Goal: Task Accomplishment & Management: Manage account settings

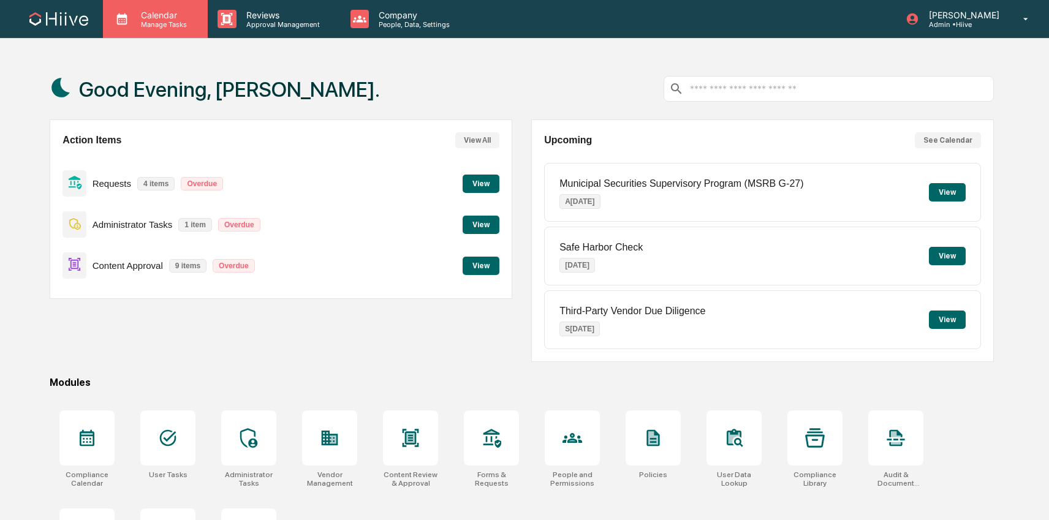
click at [160, 29] on div "Calendar Manage Tasks" at bounding box center [155, 19] width 105 height 38
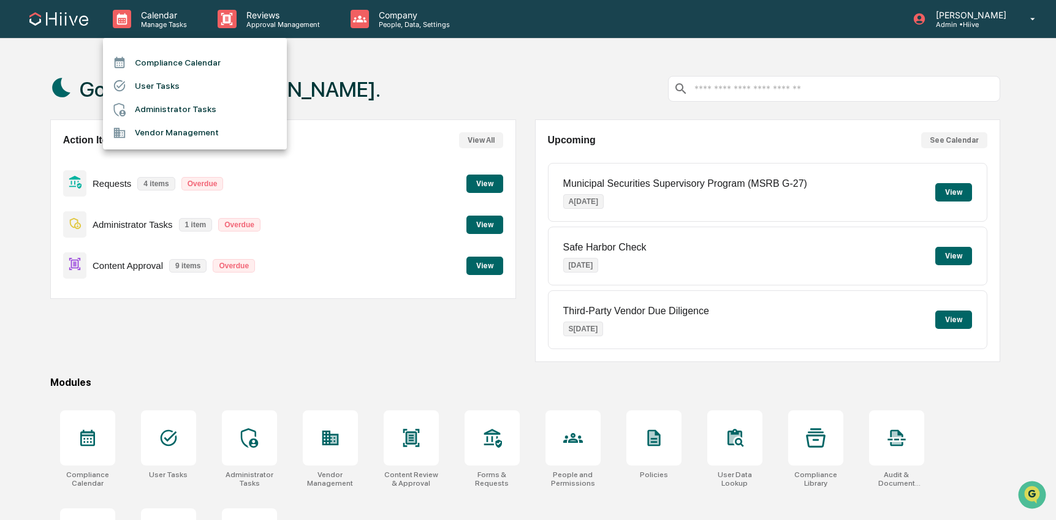
click at [191, 107] on li "Administrator Tasks" at bounding box center [195, 109] width 184 height 23
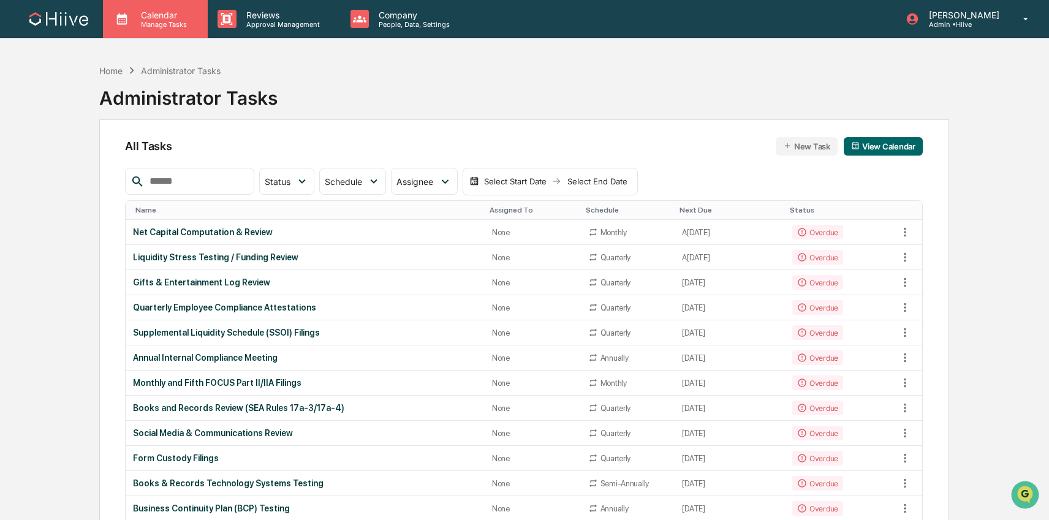
click at [144, 25] on p "Manage Tasks" at bounding box center [162, 24] width 62 height 9
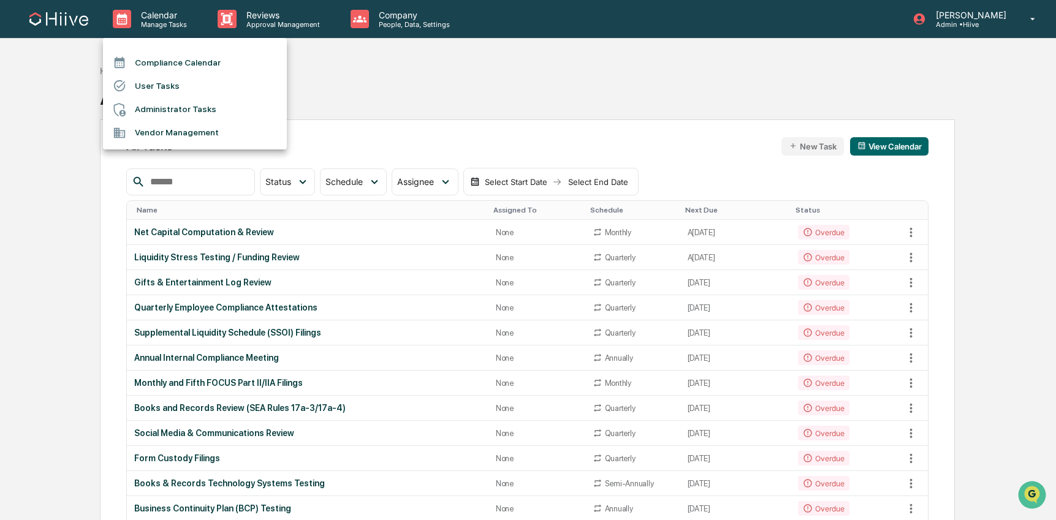
click at [177, 108] on li "Administrator Tasks" at bounding box center [195, 109] width 184 height 23
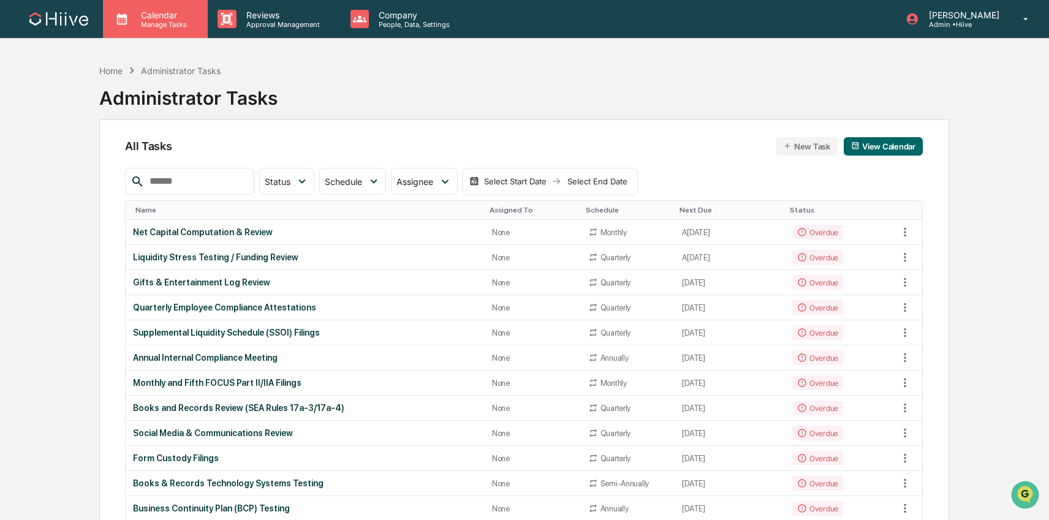
click at [146, 17] on p "Calendar" at bounding box center [162, 15] width 62 height 10
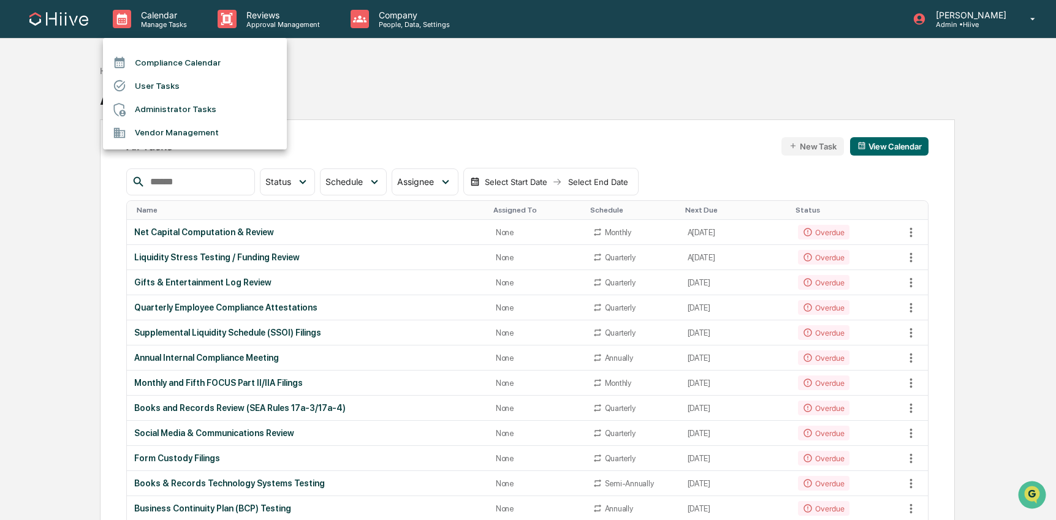
click at [158, 82] on li "User Tasks" at bounding box center [195, 85] width 184 height 23
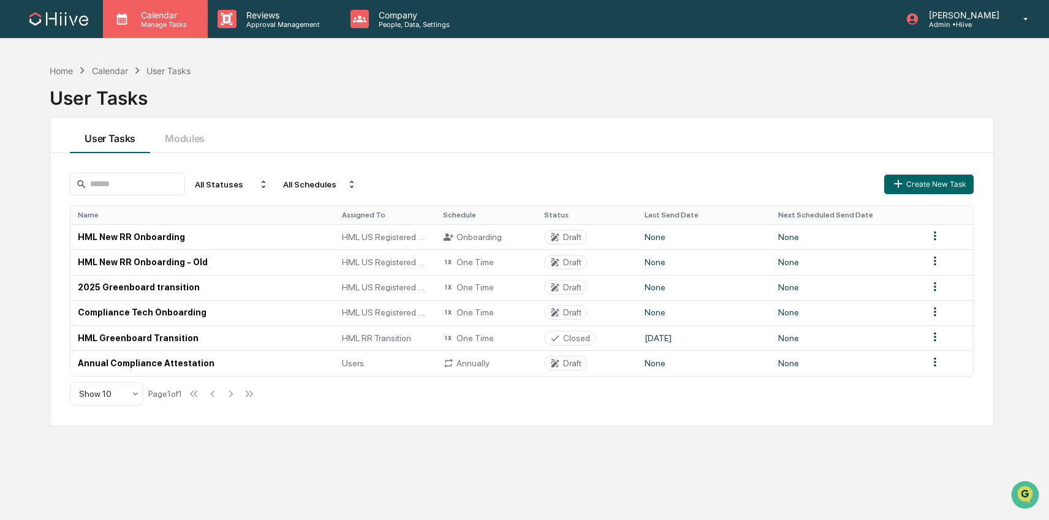
click at [154, 21] on p "Manage Tasks" at bounding box center [162, 24] width 62 height 9
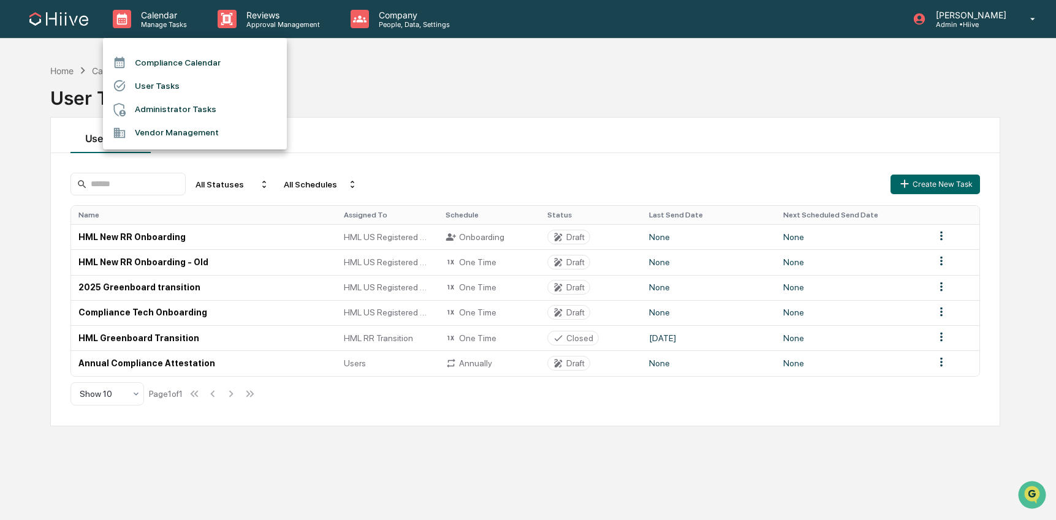
click at [258, 29] on div at bounding box center [528, 260] width 1056 height 520
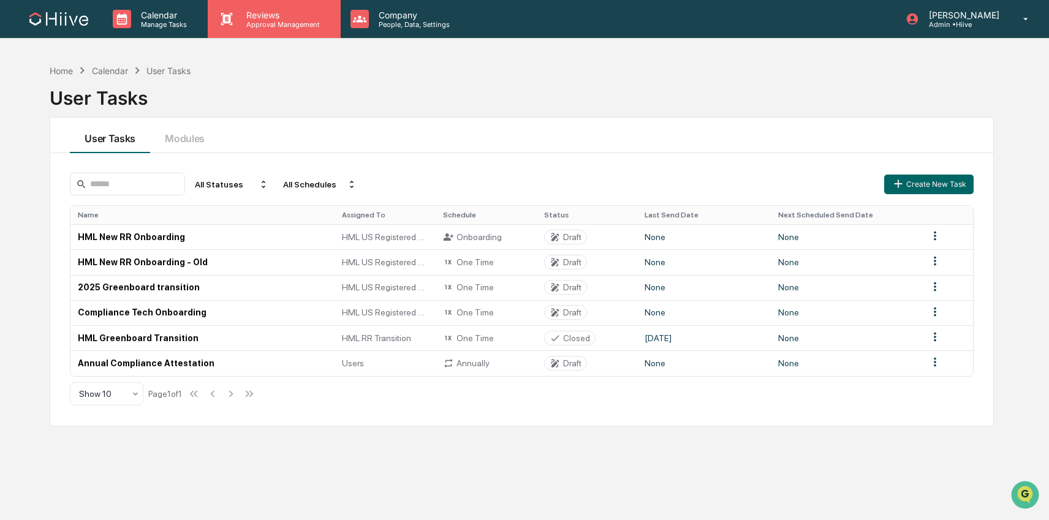
click at [265, 25] on p "Approval Management" at bounding box center [281, 24] width 89 height 9
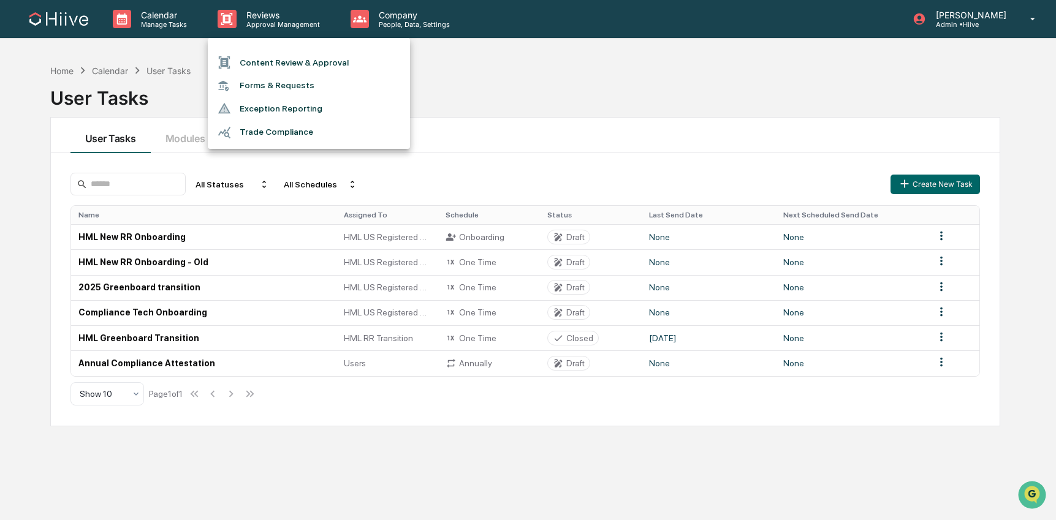
click at [289, 85] on li "Forms & Requests" at bounding box center [309, 85] width 202 height 23
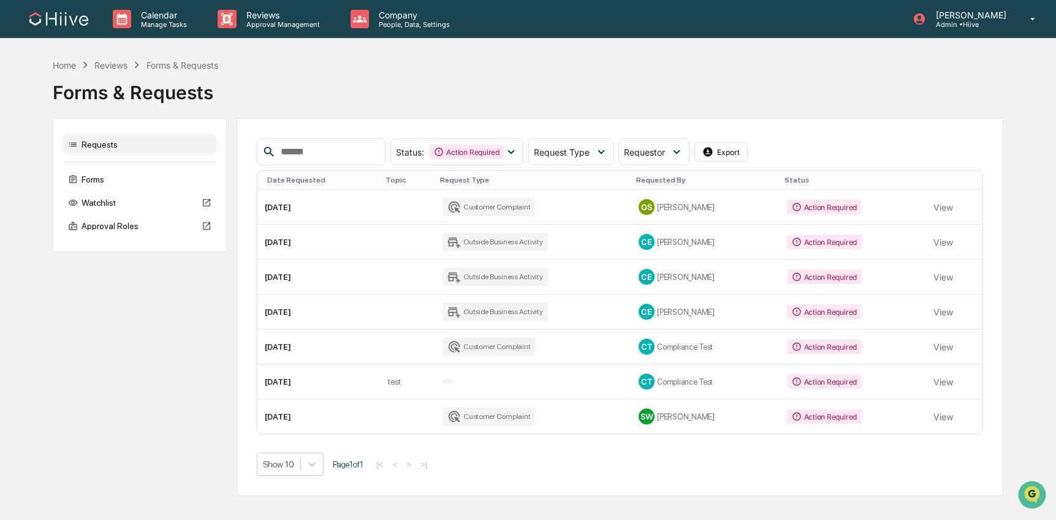
click at [934, 205] on button "View" at bounding box center [943, 207] width 20 height 25
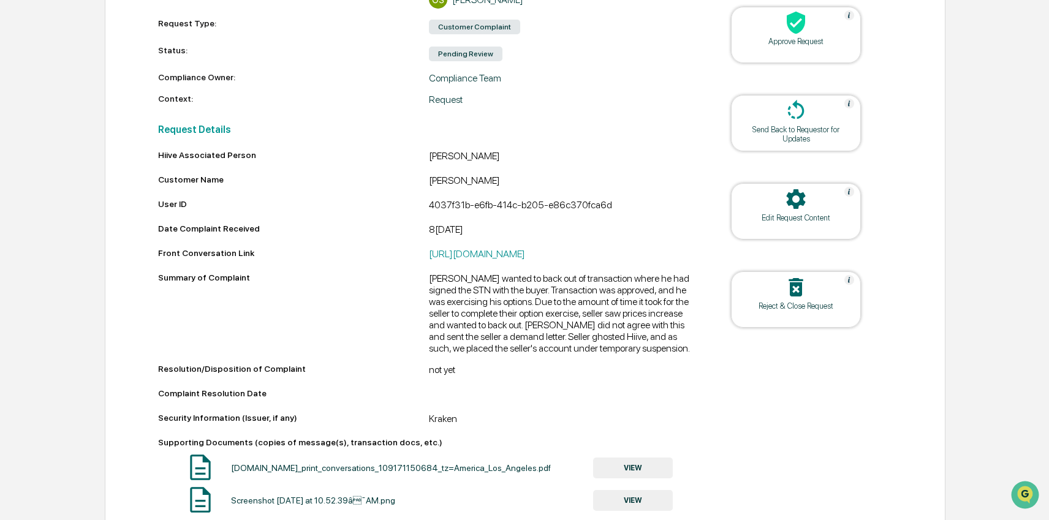
scroll to position [219, 0]
click at [533, 208] on div "4037f31b-e6fb-414c-b205-e86c370fca6d" at bounding box center [564, 207] width 271 height 15
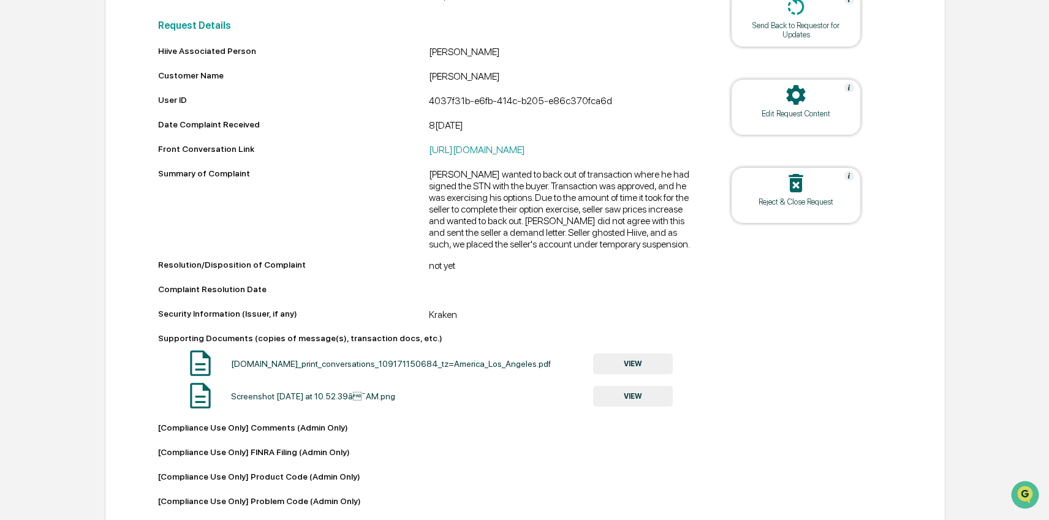
scroll to position [412, 0]
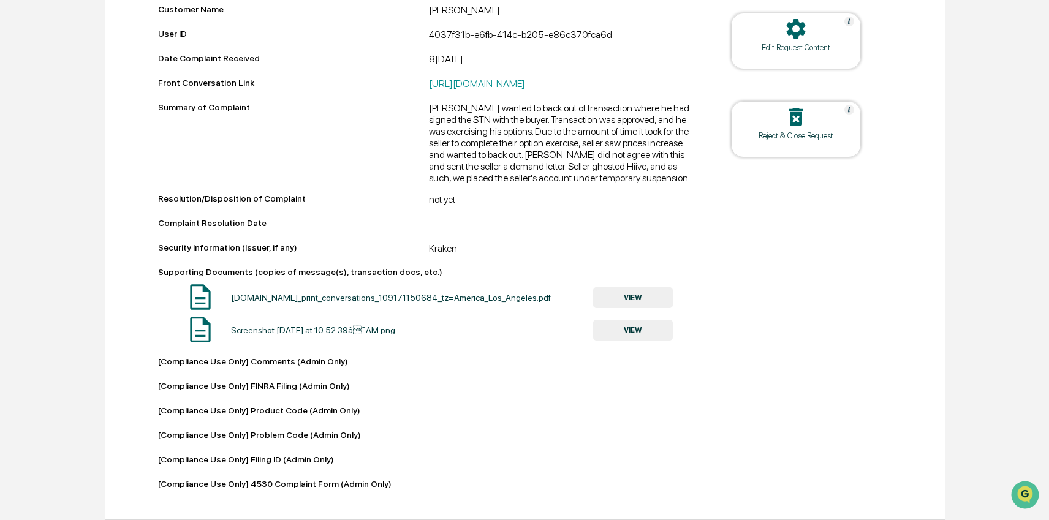
click at [627, 287] on button "VIEW" at bounding box center [633, 297] width 80 height 21
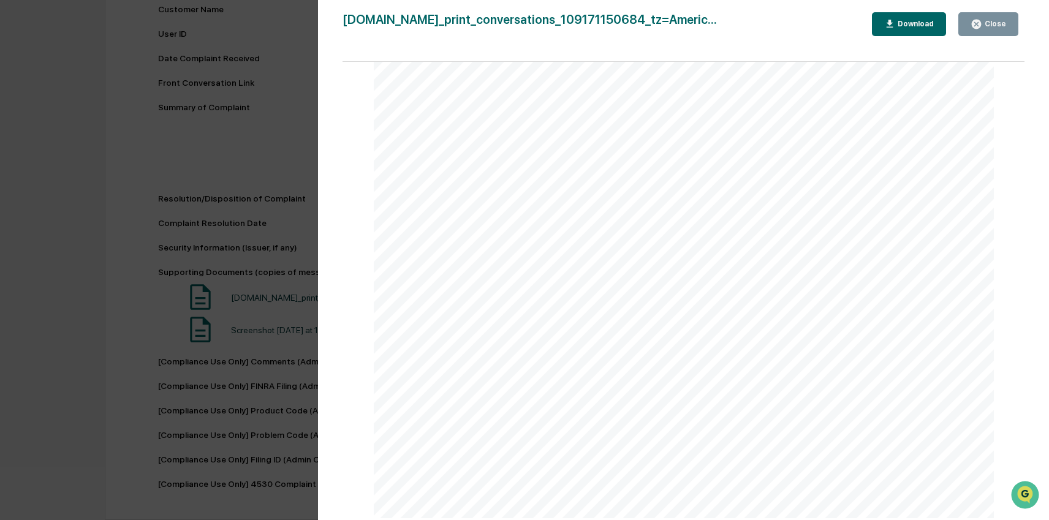
scroll to position [376, 0]
click at [331, 216] on div "Version History 08/18/2025, 10:45 PM Olivia Szeto app.frontapp.com_print_conver…" at bounding box center [683, 272] width 731 height 545
click at [980, 24] on icon "button" at bounding box center [976, 24] width 9 height 9
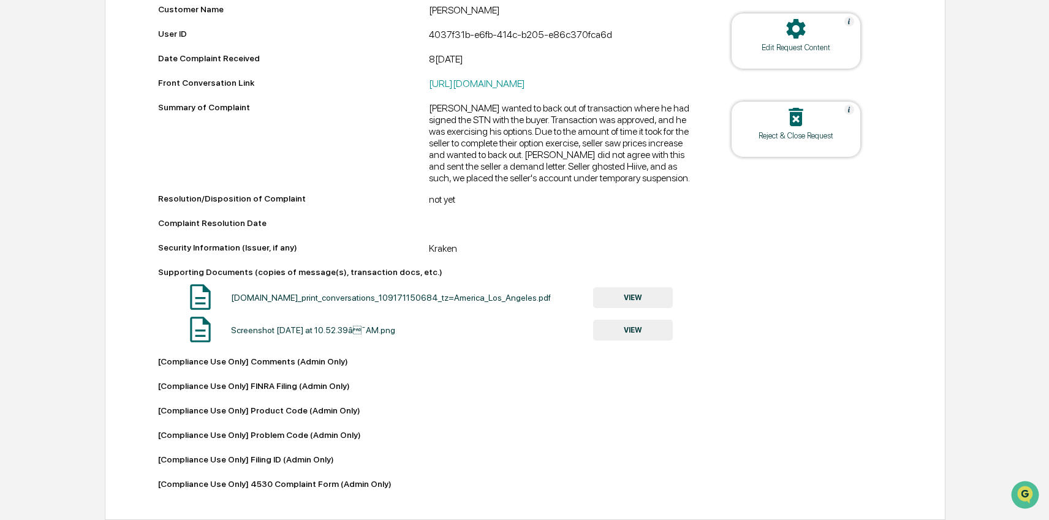
click at [633, 329] on button "VIEW" at bounding box center [633, 330] width 80 height 21
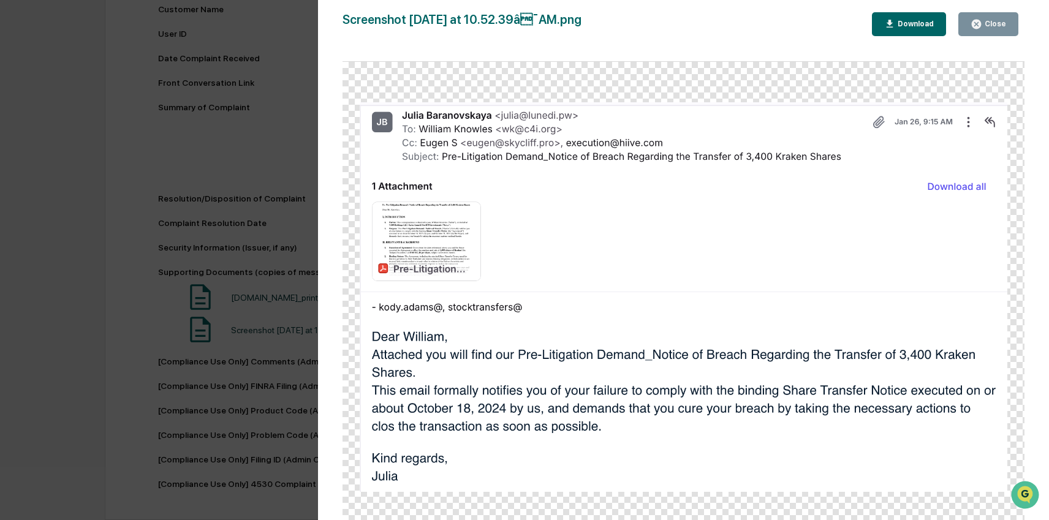
click at [984, 28] on div "Close" at bounding box center [989, 24] width 36 height 12
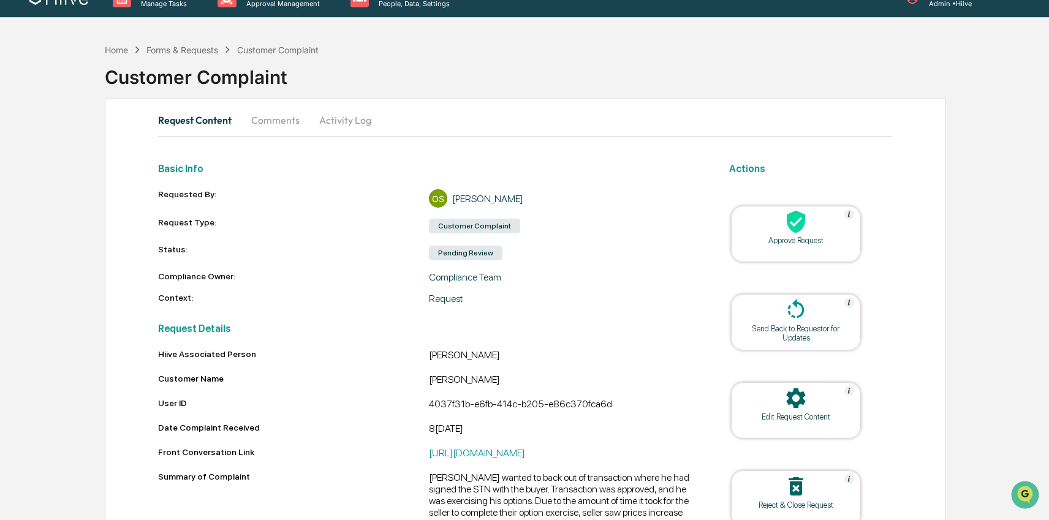
scroll to position [0, 0]
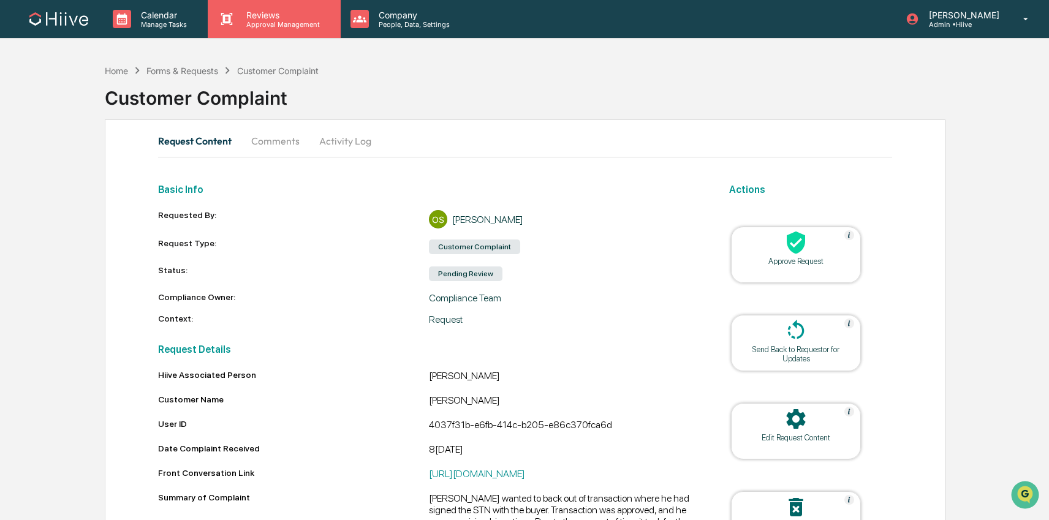
click at [247, 17] on p "Reviews" at bounding box center [281, 15] width 89 height 10
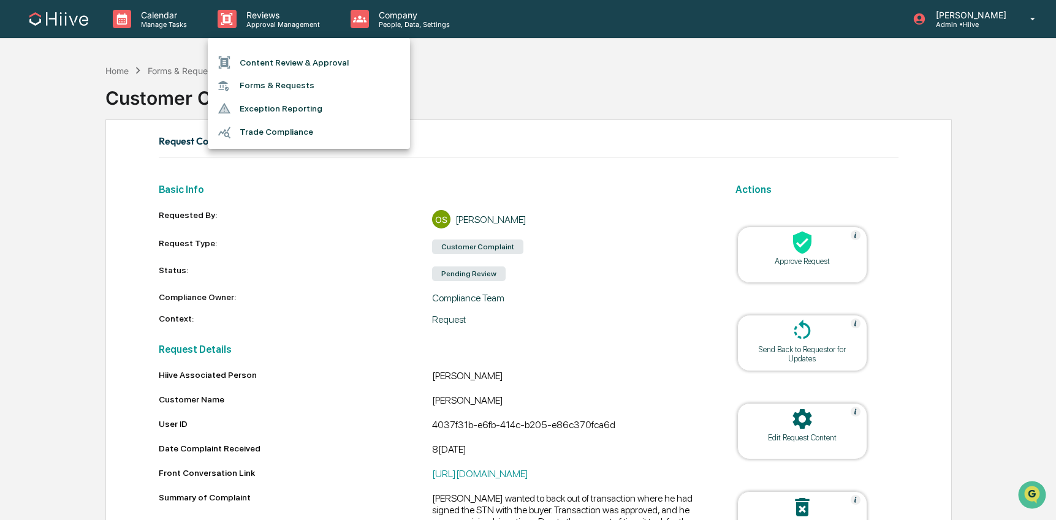
click at [284, 88] on li "Forms & Requests" at bounding box center [309, 85] width 202 height 23
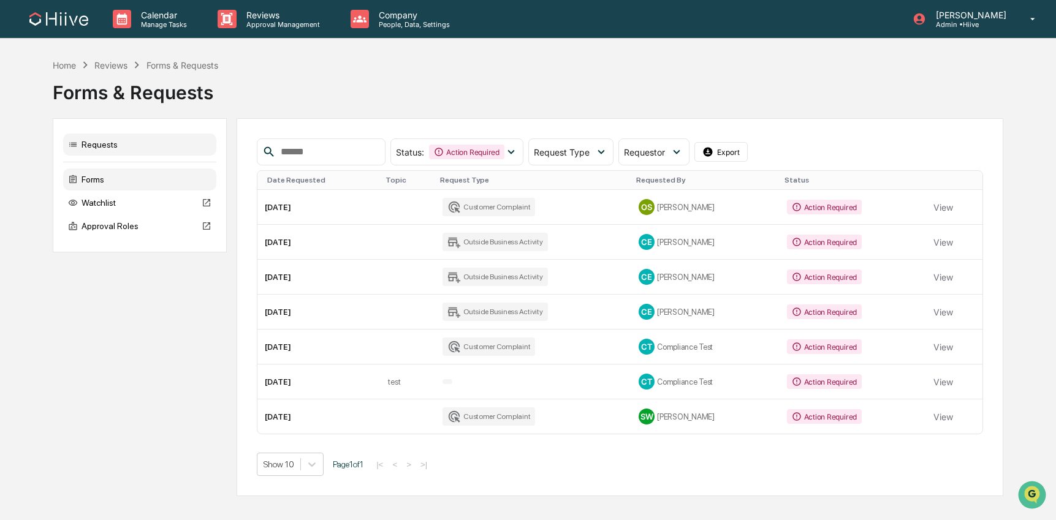
click at [102, 180] on div "Forms" at bounding box center [139, 180] width 153 height 22
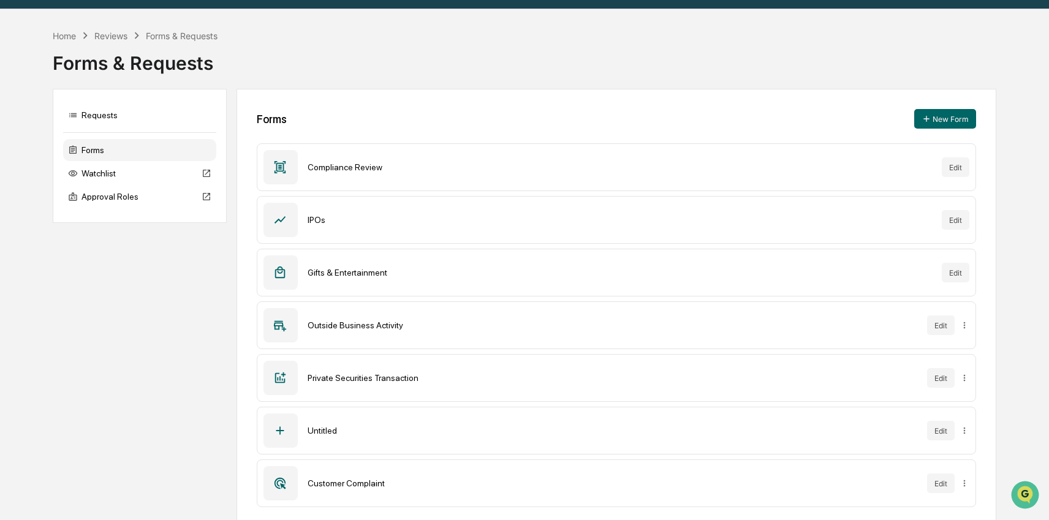
scroll to position [42, 0]
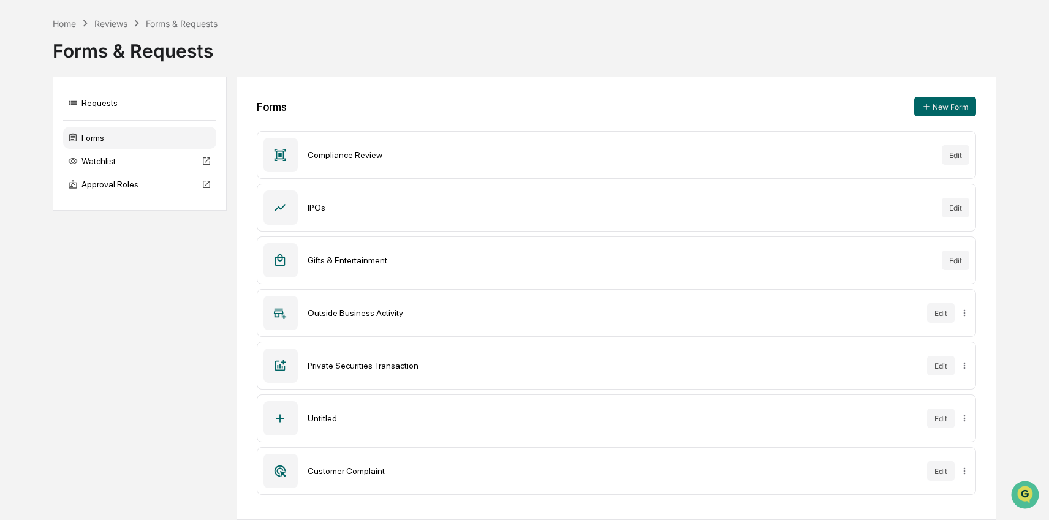
click at [943, 473] on button "Edit" at bounding box center [941, 472] width 28 height 20
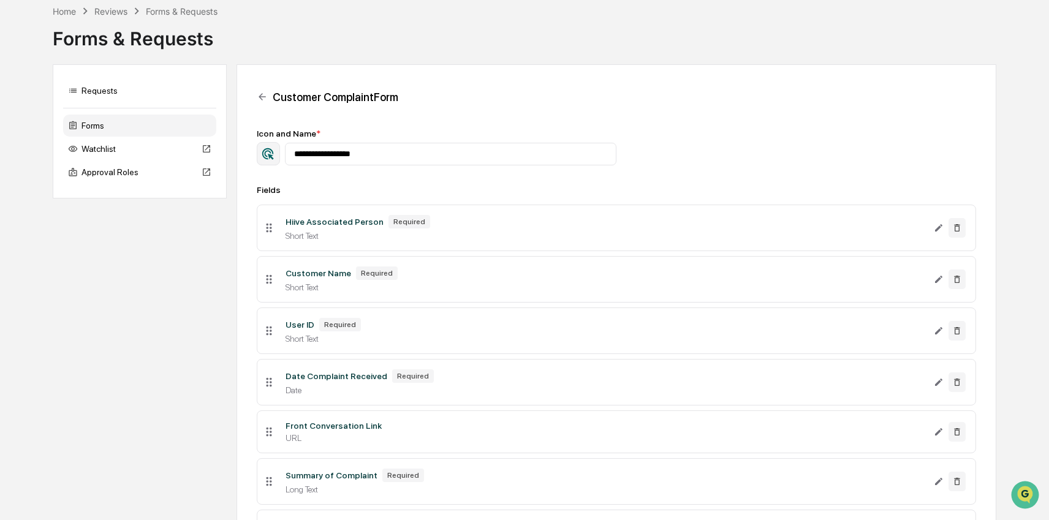
scroll to position [188, 0]
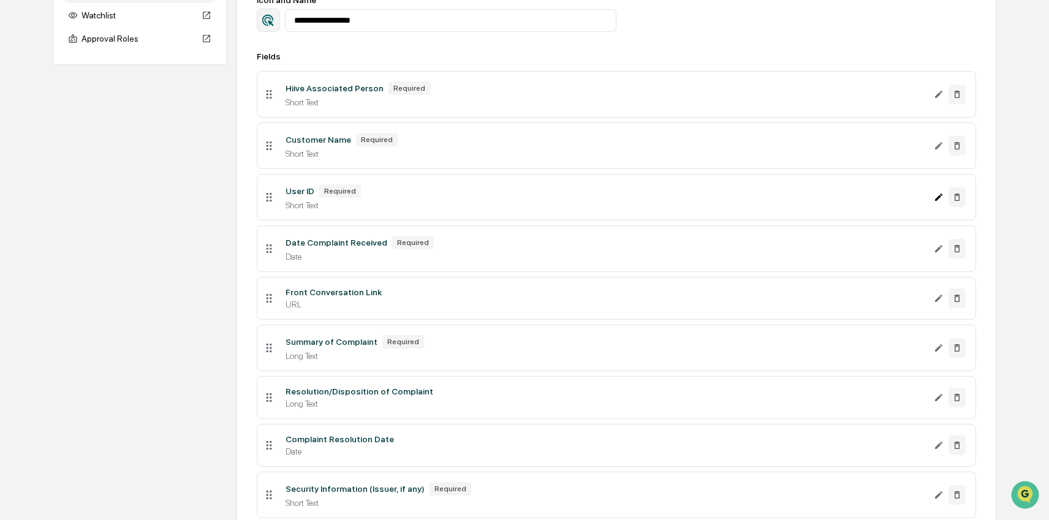
click at [934, 200] on icon "Edit User ID field" at bounding box center [939, 197] width 10 height 10
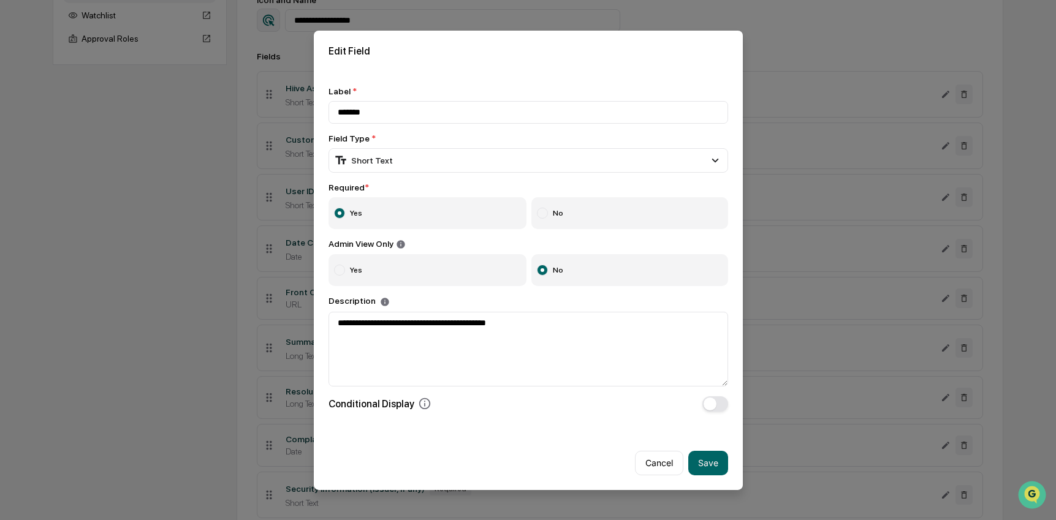
drag, startPoint x: 335, startPoint y: 108, endPoint x: 349, endPoint y: 123, distance: 20.8
click at [335, 108] on input "*******" at bounding box center [529, 112] width 400 height 23
type input "**********"
click at [710, 463] on button "Save" at bounding box center [708, 463] width 40 height 25
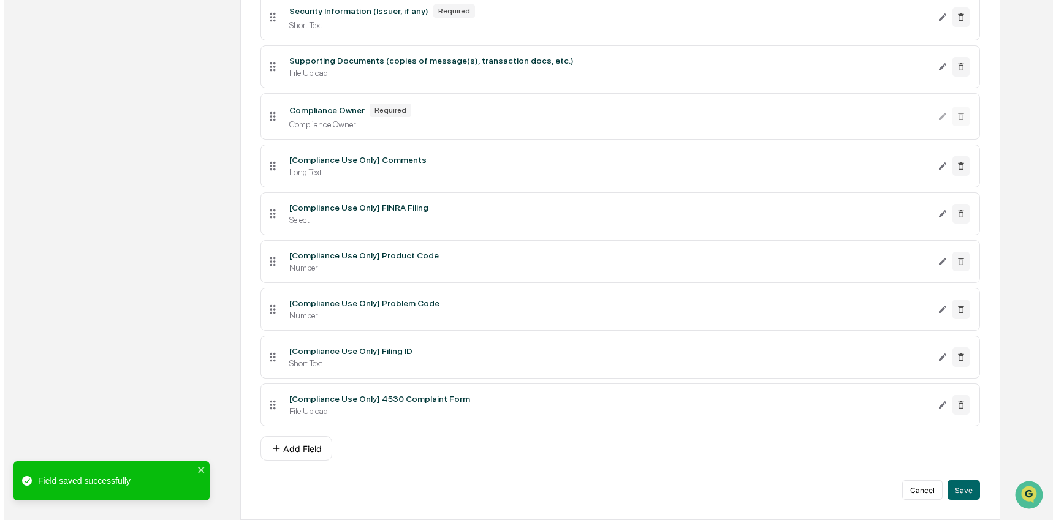
scroll to position [688, 0]
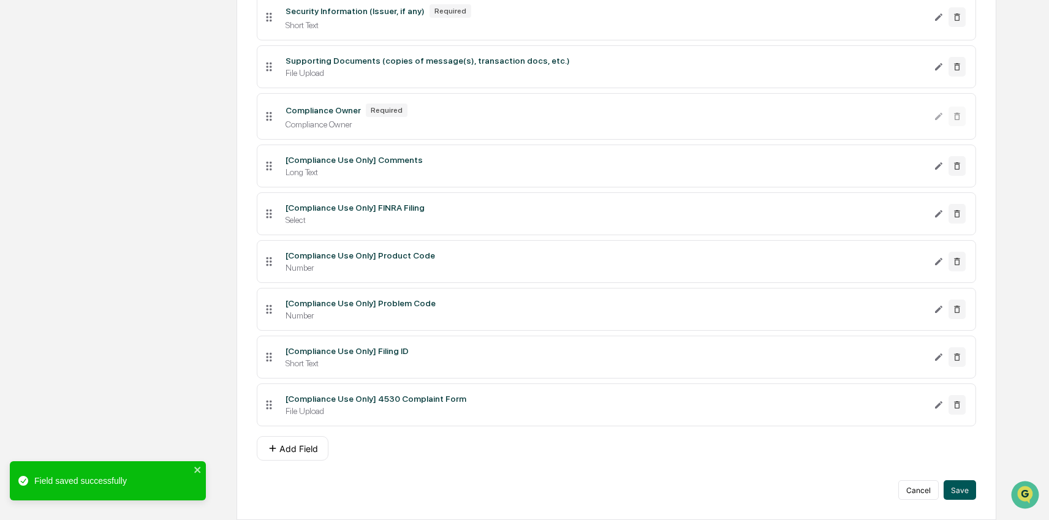
click at [949, 489] on button "Save" at bounding box center [960, 491] width 32 height 20
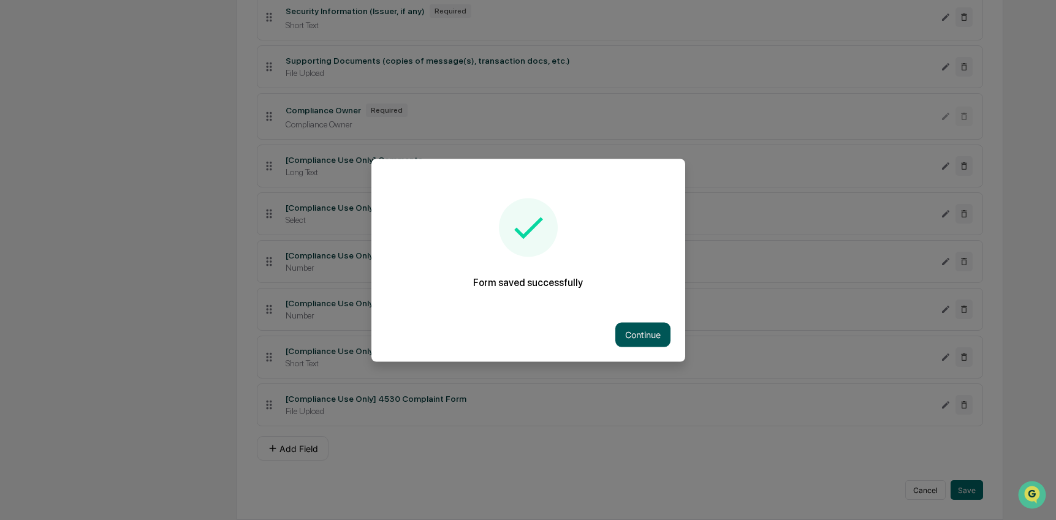
click at [661, 339] on button "Continue" at bounding box center [642, 334] width 55 height 25
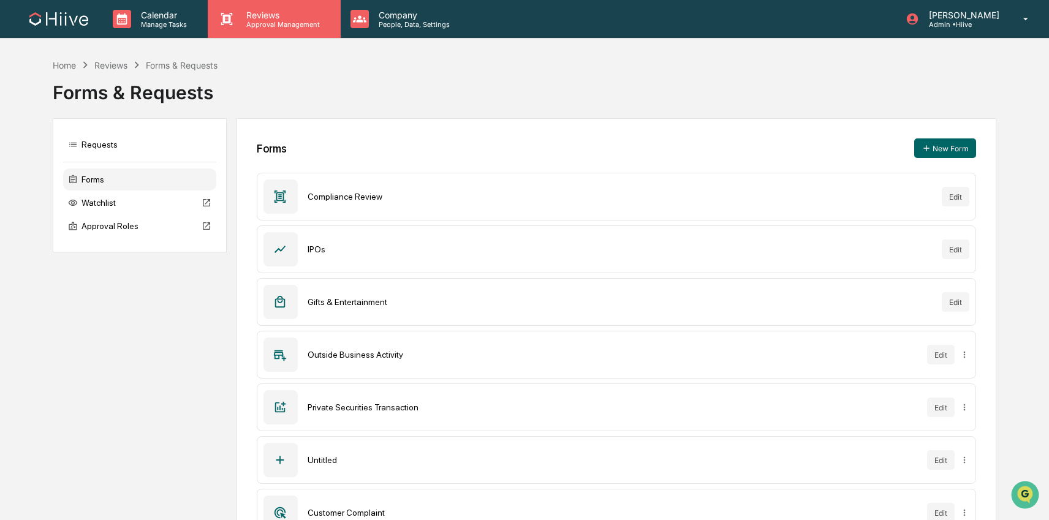
click at [230, 20] on icon at bounding box center [227, 19] width 12 height 12
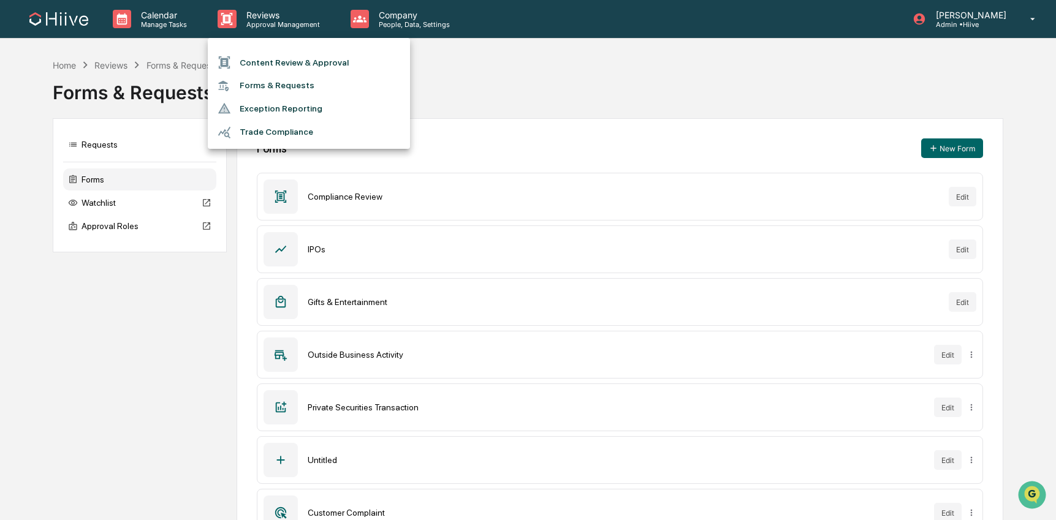
click at [269, 63] on li "Content Review & Approval" at bounding box center [309, 62] width 202 height 23
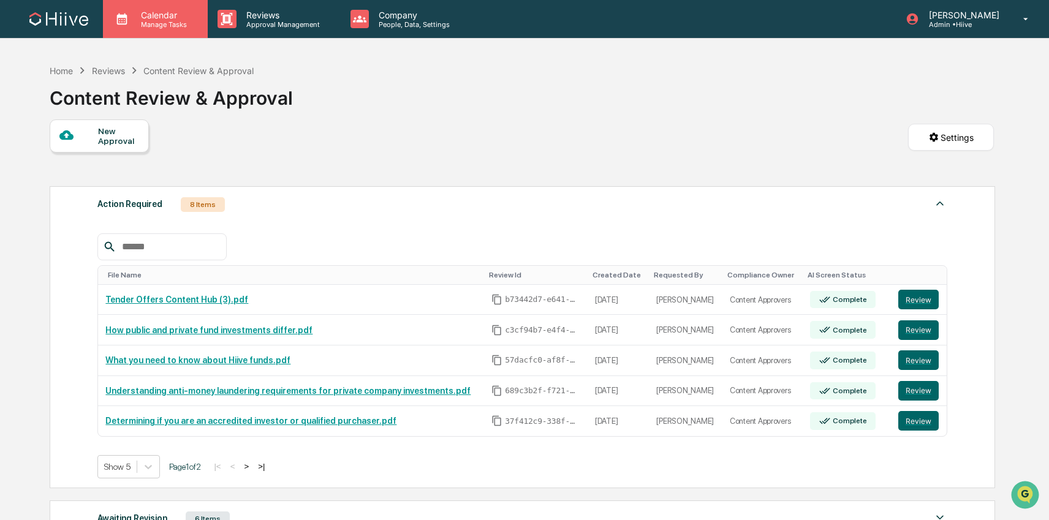
click at [178, 32] on div "Calendar Manage Tasks" at bounding box center [155, 19] width 105 height 38
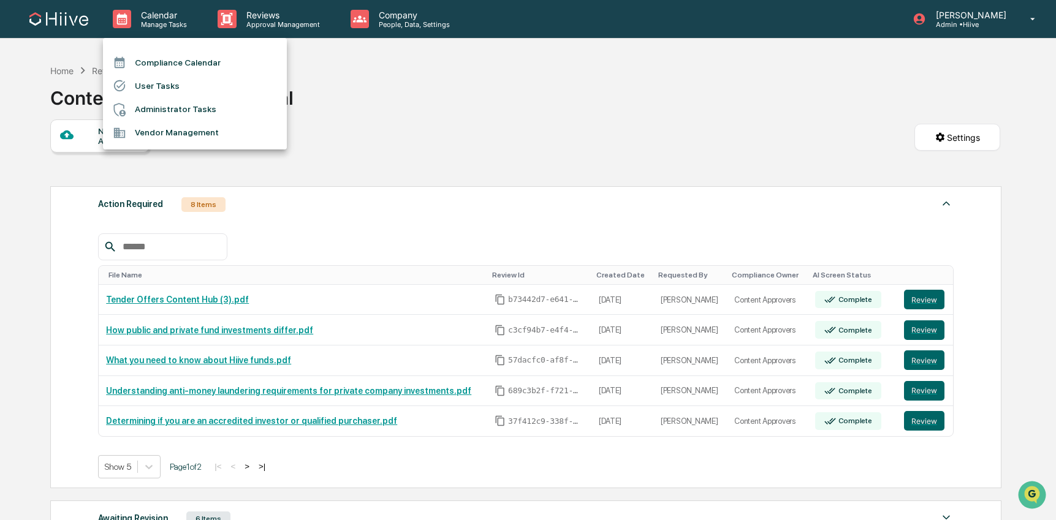
click at [425, 72] on div at bounding box center [528, 260] width 1056 height 520
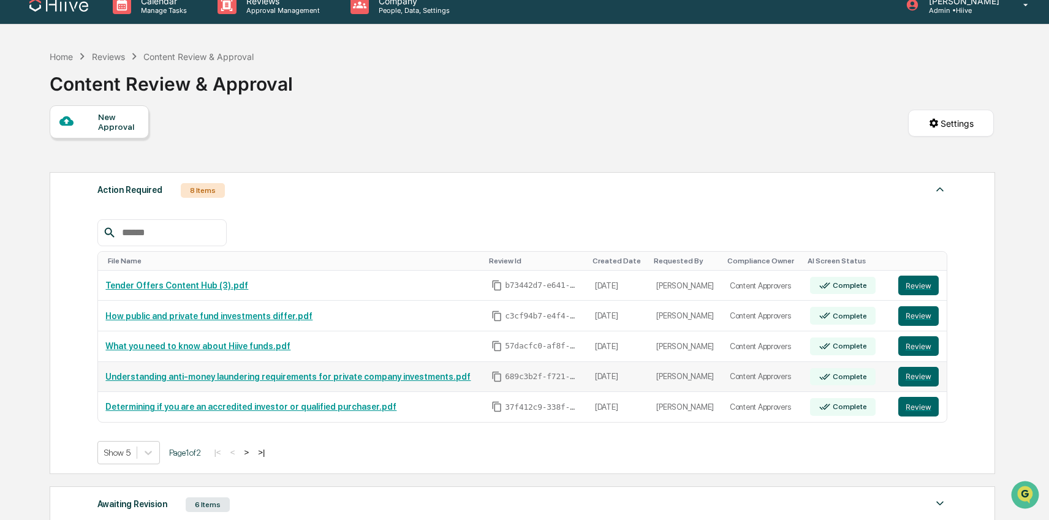
scroll to position [17, 0]
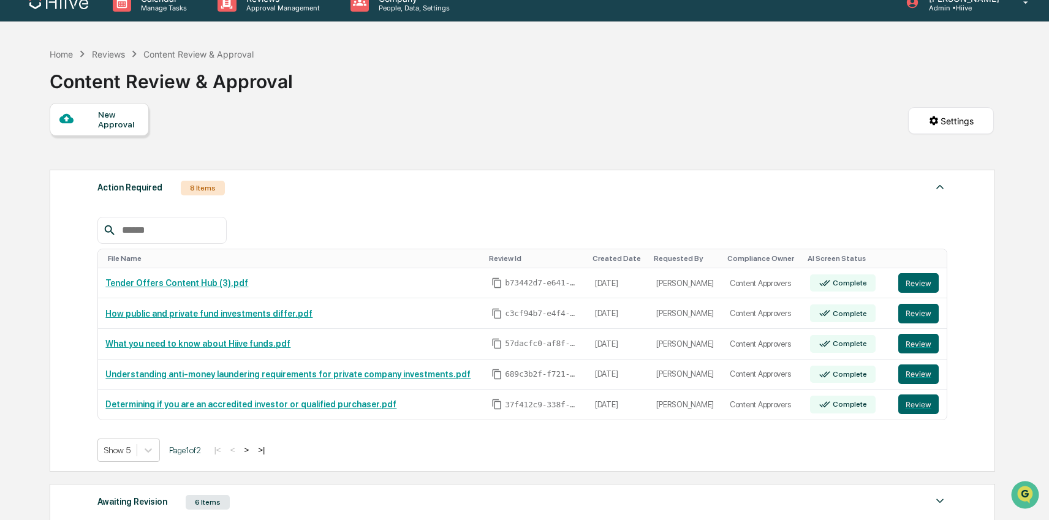
click at [253, 454] on button ">" at bounding box center [246, 450] width 12 height 10
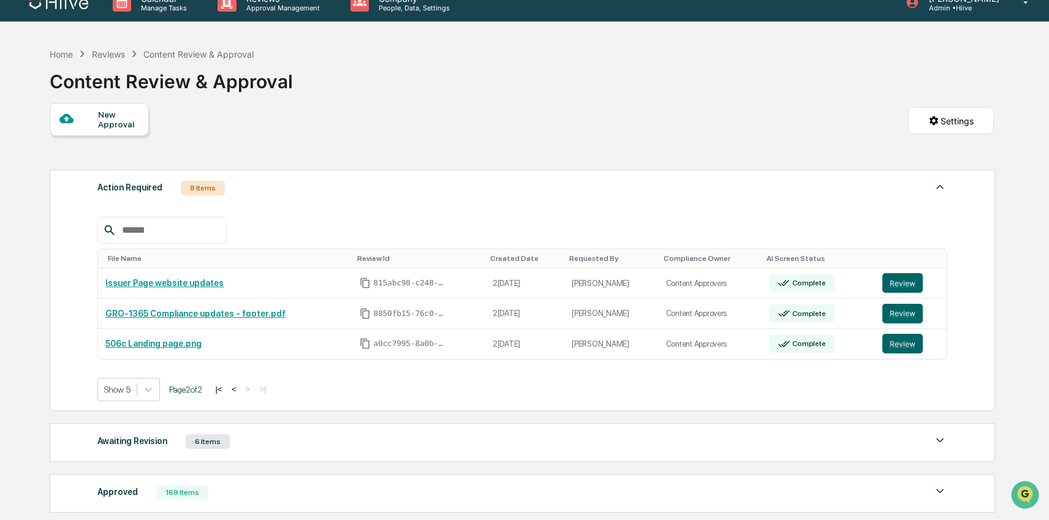
click at [226, 392] on button "|<" at bounding box center [218, 389] width 14 height 10
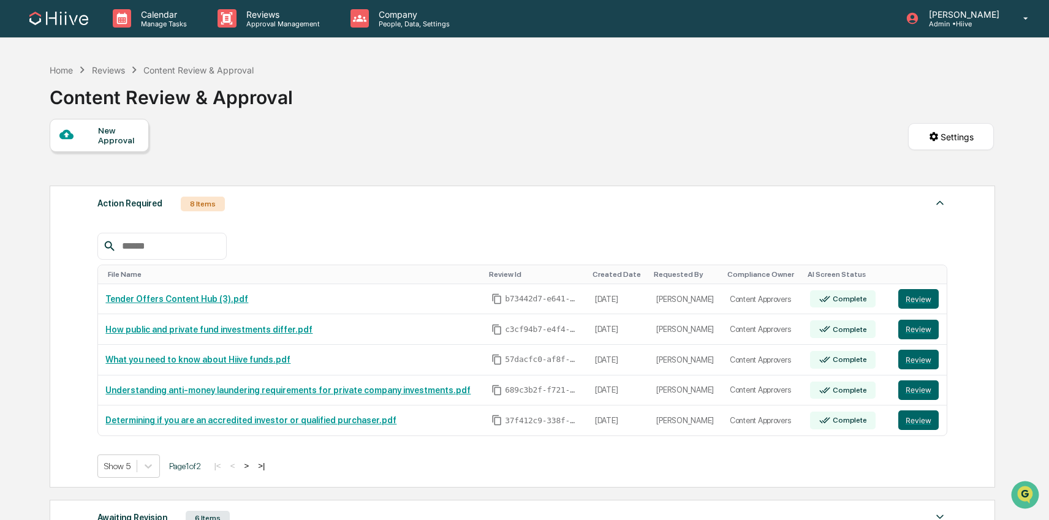
scroll to position [0, 0]
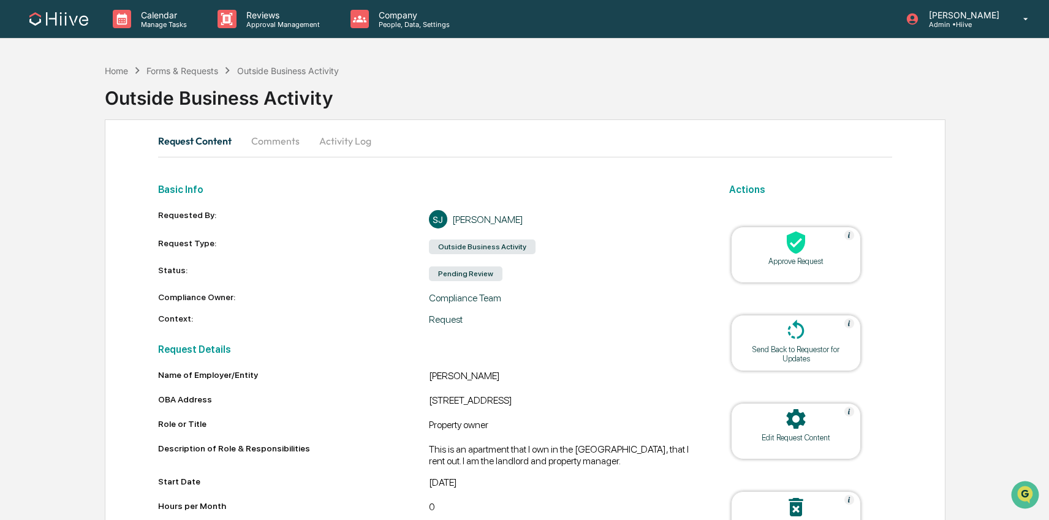
click at [269, 143] on button "Comments" at bounding box center [275, 140] width 68 height 29
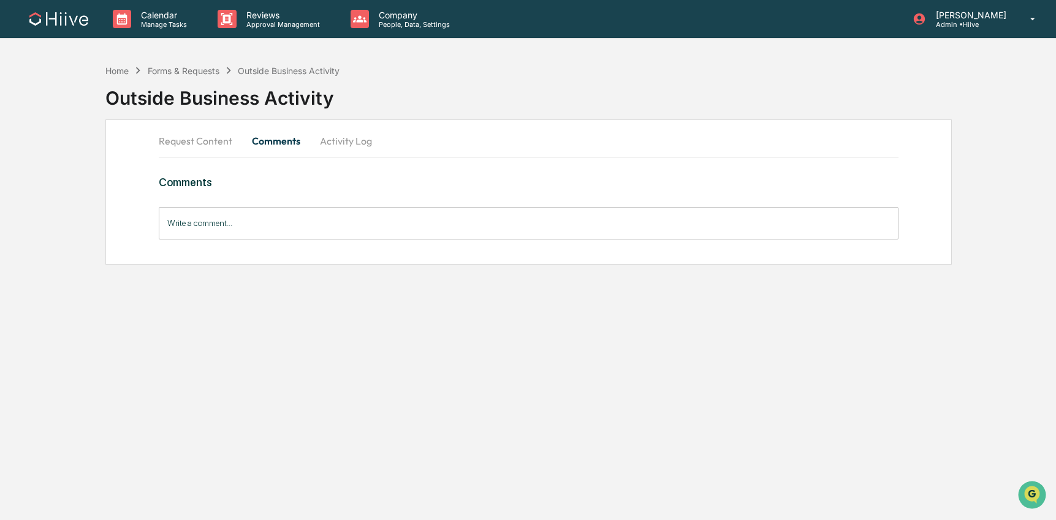
click at [259, 231] on input "Write a comment..." at bounding box center [528, 223] width 739 height 32
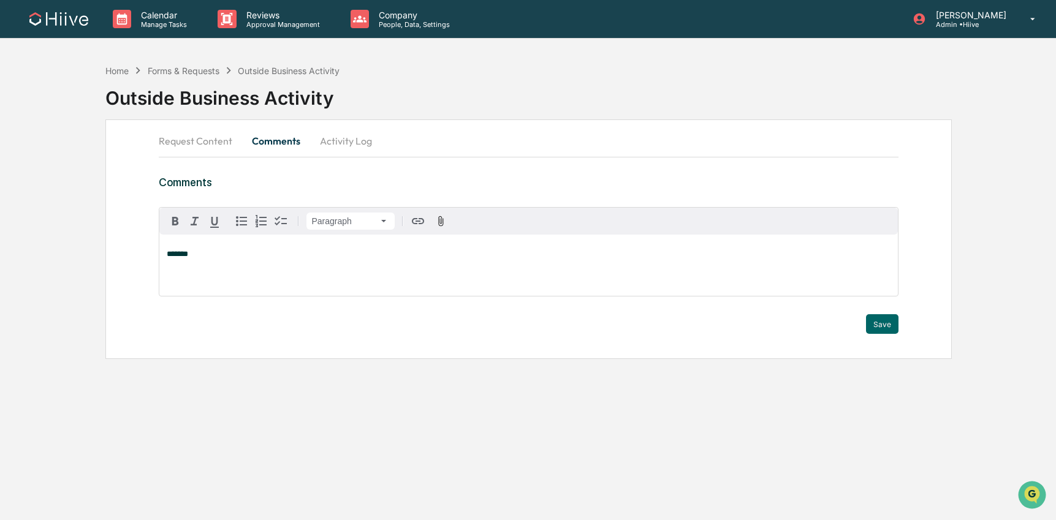
click at [210, 253] on p "*******" at bounding box center [528, 254] width 723 height 9
drag, startPoint x: 139, startPoint y: 248, endPoint x: 129, endPoint y: 248, distance: 9.2
click at [129, 248] on div "Request Content Comments Activity Log Comments Paragraph ******* Trigger Save" at bounding box center [528, 240] width 846 height 240
click at [286, 10] on p "Reviews" at bounding box center [281, 15] width 89 height 10
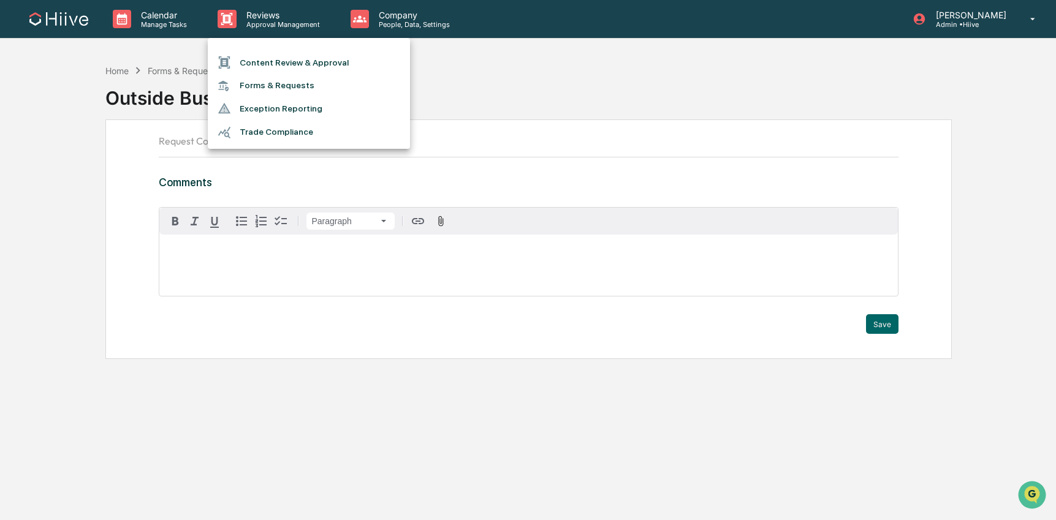
click at [289, 55] on li "Content Review & Approval" at bounding box center [309, 62] width 202 height 23
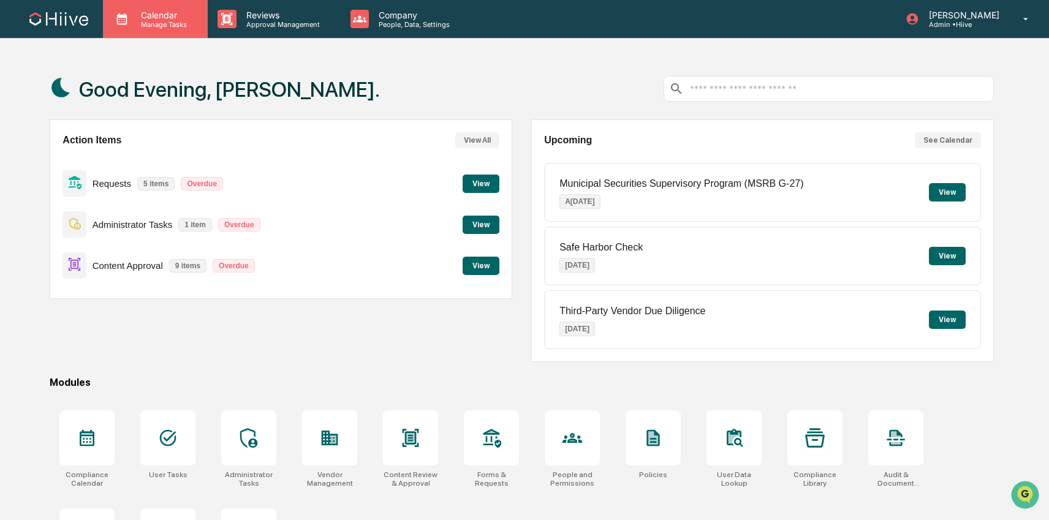
click at [161, 23] on p "Manage Tasks" at bounding box center [162, 24] width 62 height 9
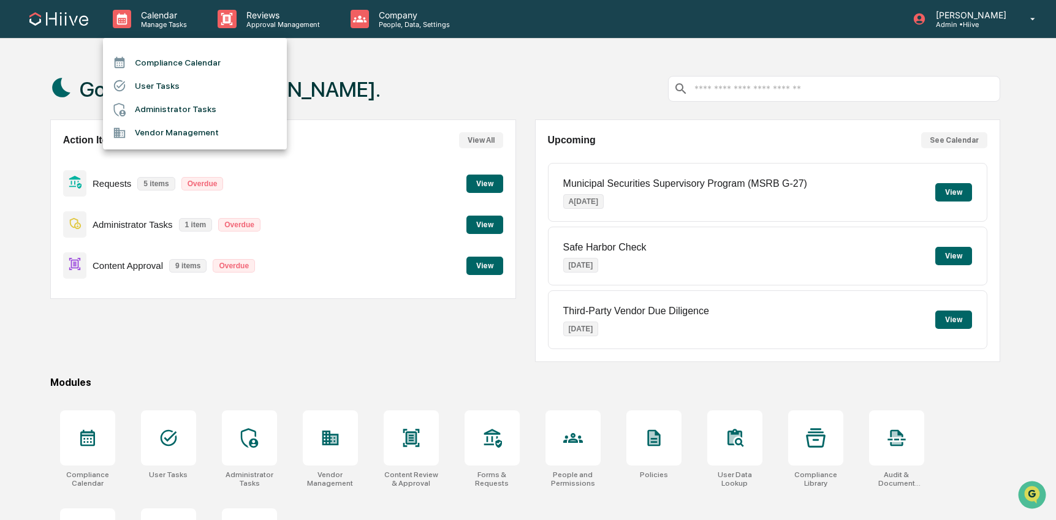
click at [185, 66] on li "Compliance Calendar" at bounding box center [195, 62] width 184 height 23
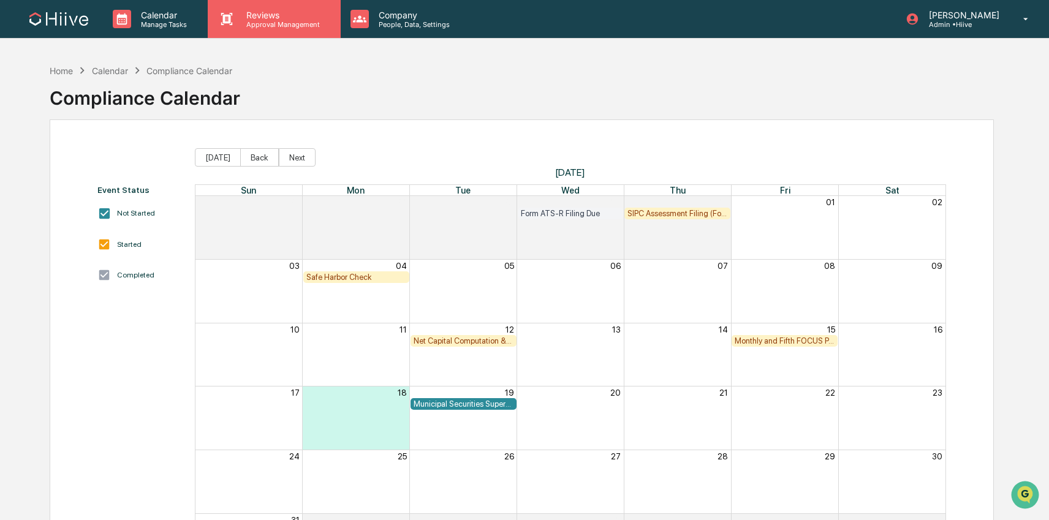
click at [252, 28] on p "Approval Management" at bounding box center [281, 24] width 89 height 9
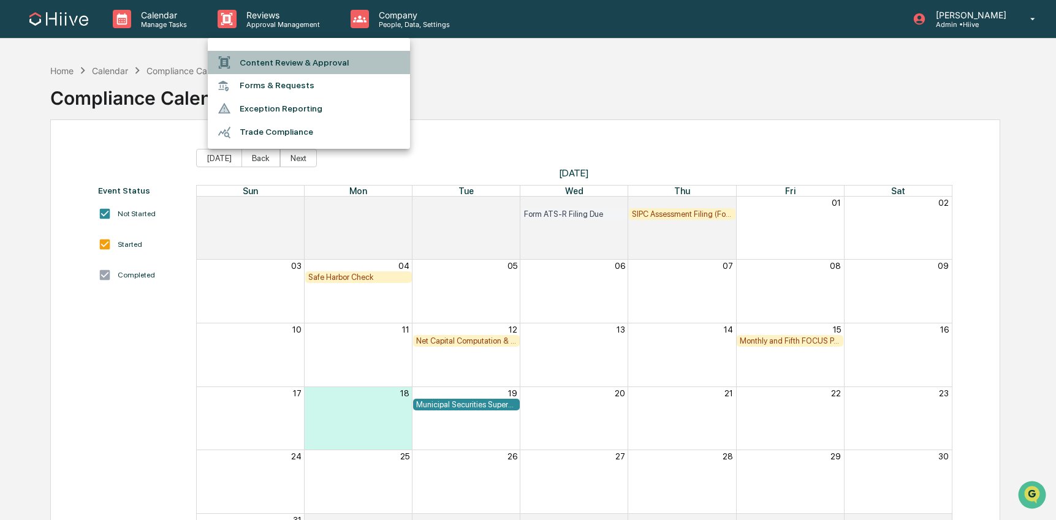
click at [254, 54] on li "Content Review & Approval" at bounding box center [309, 62] width 202 height 23
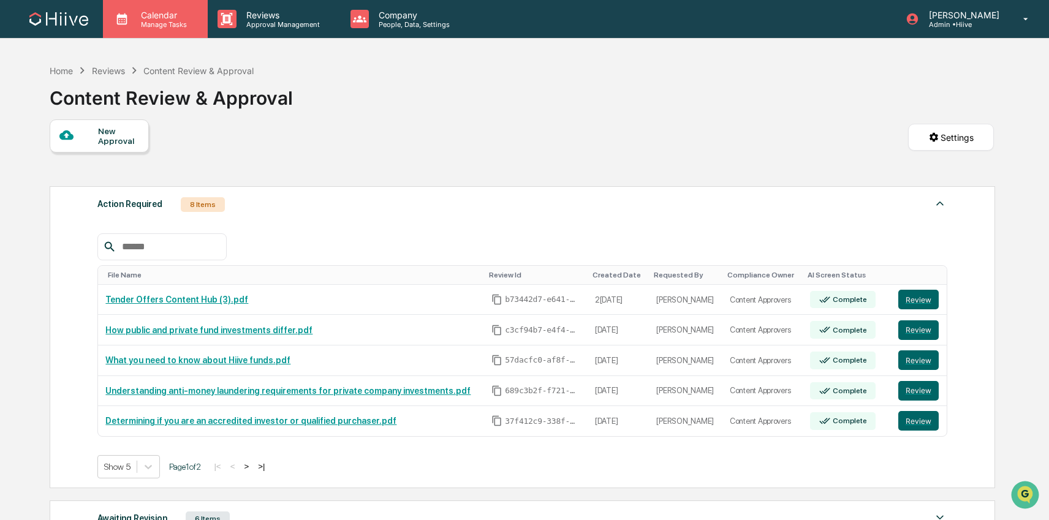
click at [167, 24] on p "Manage Tasks" at bounding box center [162, 24] width 62 height 9
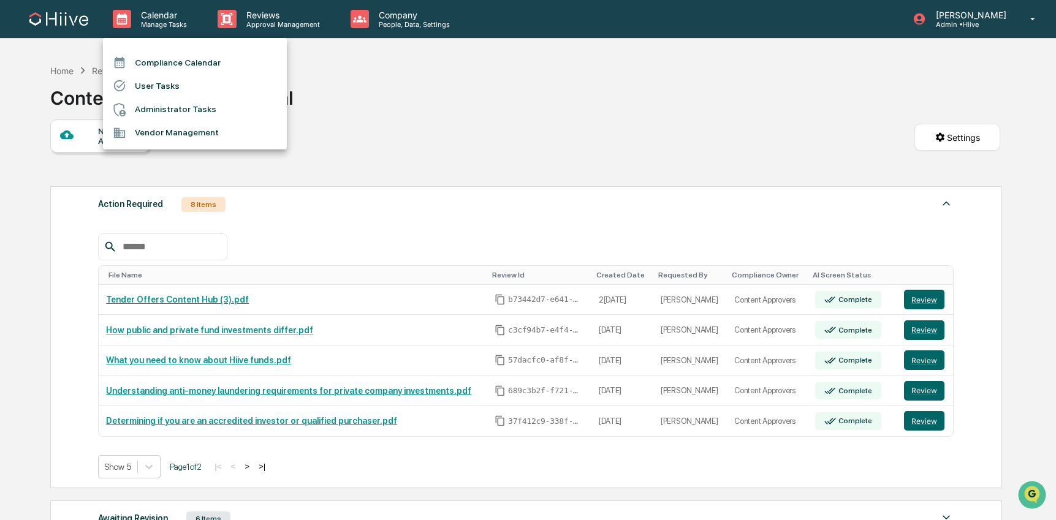
click at [253, 24] on div at bounding box center [528, 260] width 1056 height 520
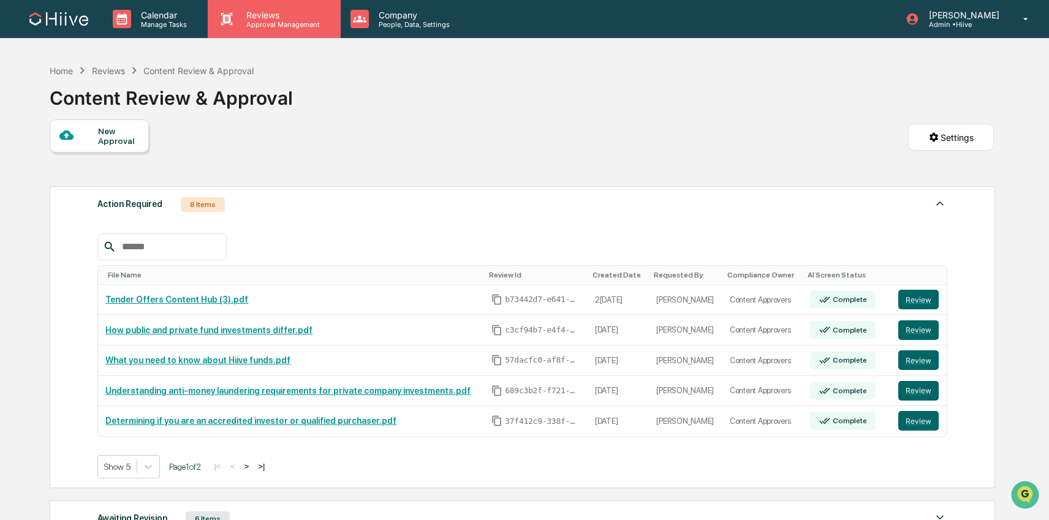
click at [253, 24] on p "Approval Management" at bounding box center [281, 24] width 89 height 9
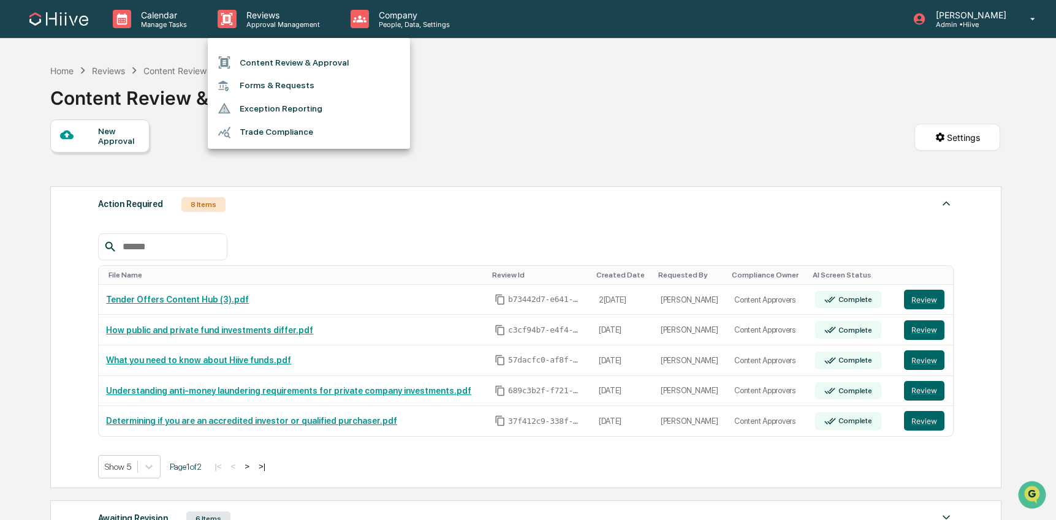
click at [253, 89] on li "Forms & Requests" at bounding box center [309, 85] width 202 height 23
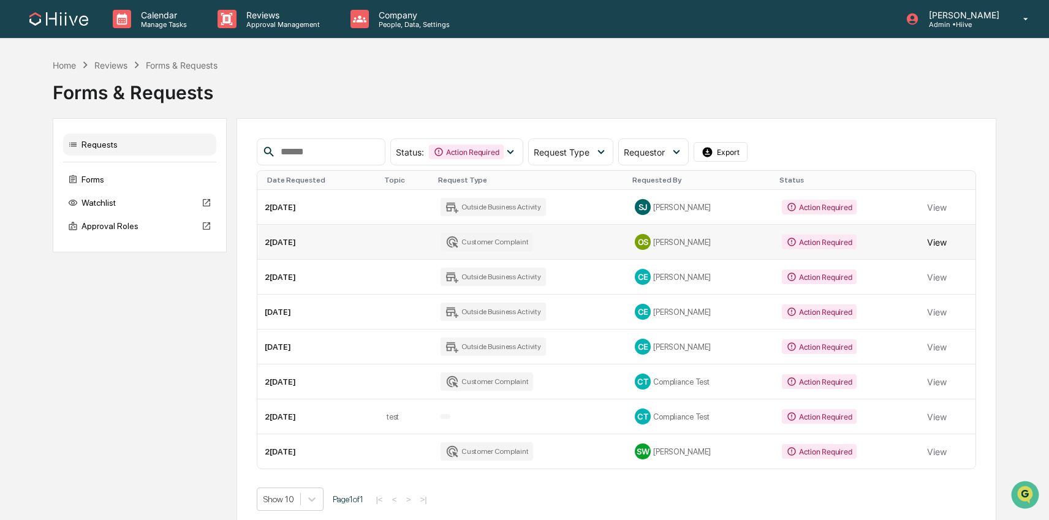
click at [940, 241] on button "View" at bounding box center [937, 242] width 20 height 25
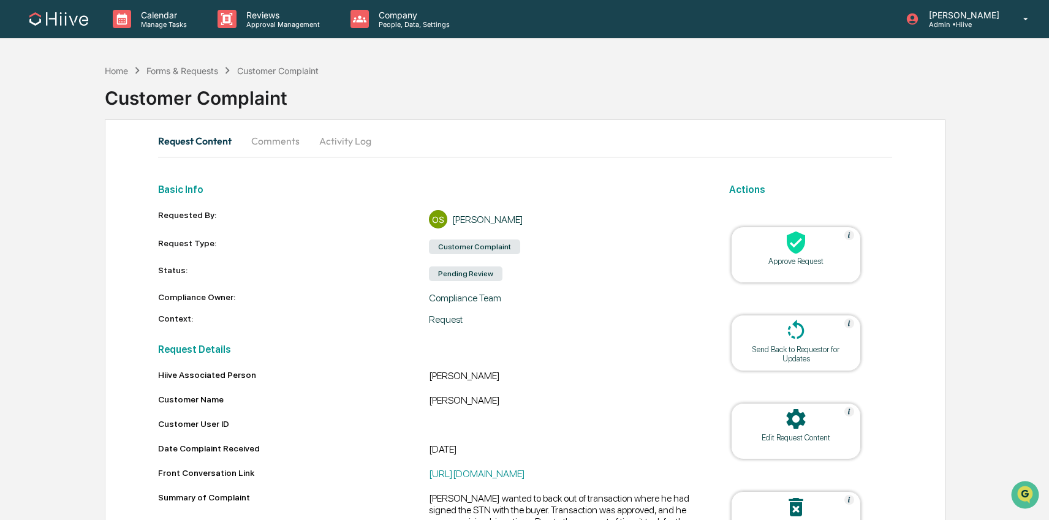
click at [279, 143] on button "Comments" at bounding box center [275, 140] width 68 height 29
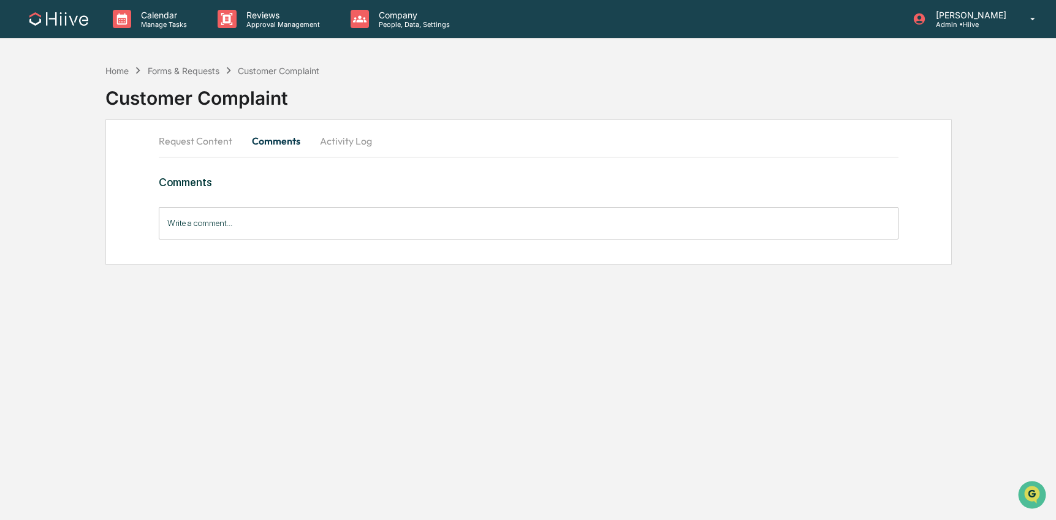
click at [214, 143] on button "Request Content" at bounding box center [200, 140] width 83 height 29
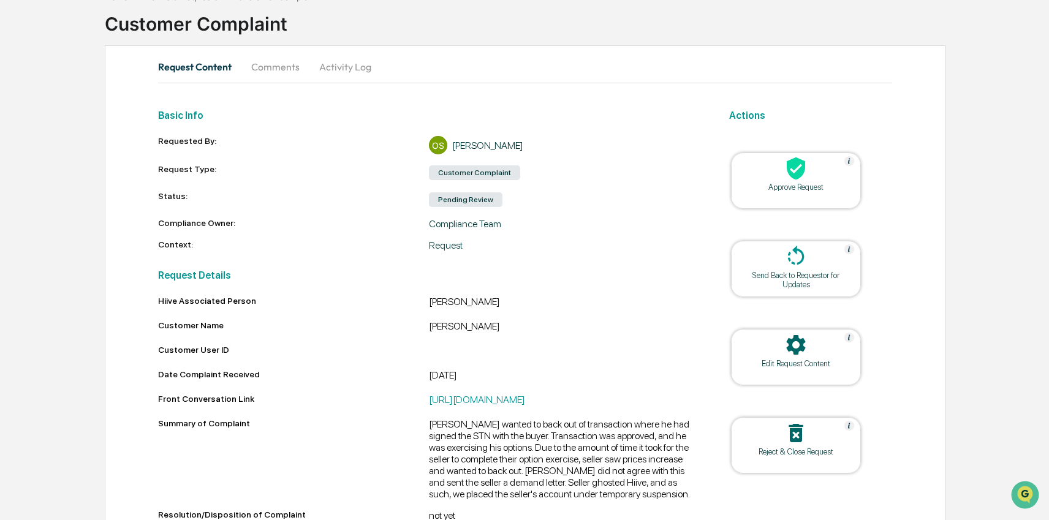
scroll to position [68, 0]
